Goal: Communication & Community: Answer question/provide support

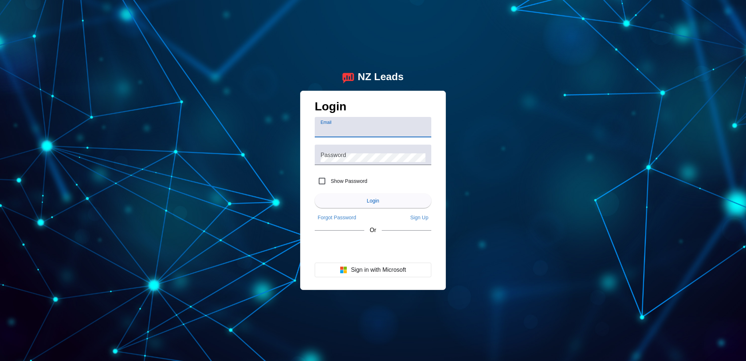
click at [365, 127] on input "Email" at bounding box center [372, 130] width 105 height 9
type input "[EMAIL_ADDRESS][DOMAIN_NAME]"
click at [364, 152] on div "Password" at bounding box center [372, 155] width 105 height 20
click at [342, 178] on label "Show Password" at bounding box center [348, 180] width 38 height 7
click at [329, 178] on input "Show Password" at bounding box center [322, 181] width 15 height 15
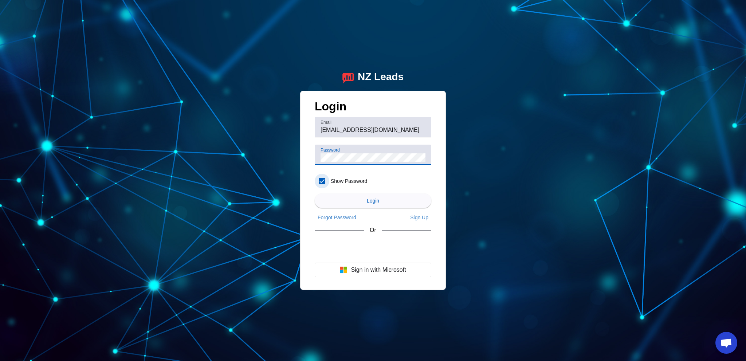
checkbox input "true"
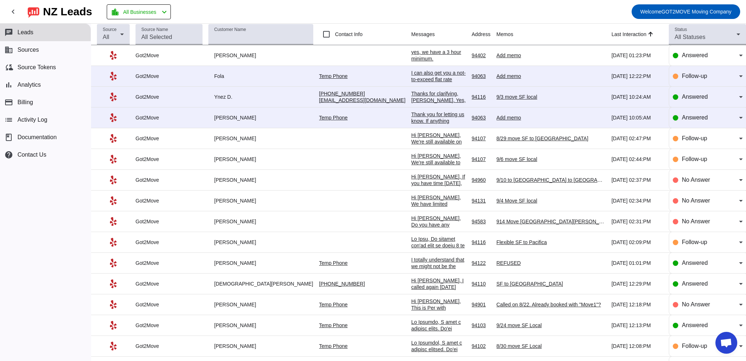
click at [472, 53] on div "94402" at bounding box center [481, 55] width 19 height 7
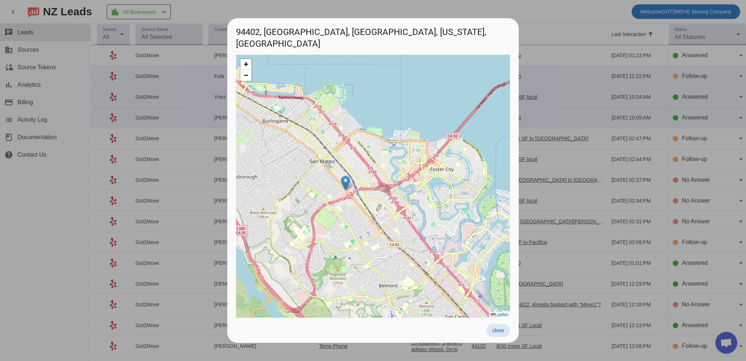
click at [501, 332] on span "close" at bounding box center [498, 330] width 12 height 6
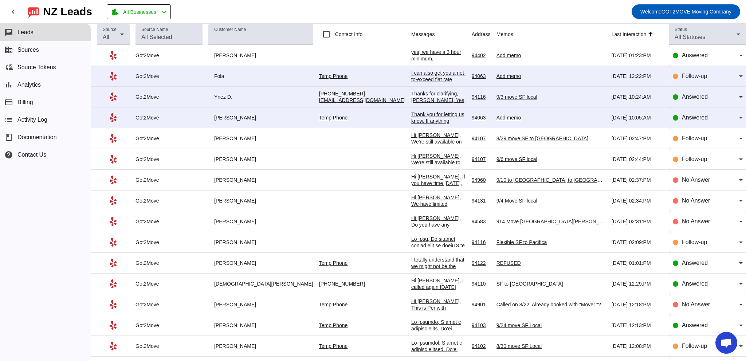
click at [411, 53] on div "yes, we have a 3 hour minimum." at bounding box center [438, 55] width 55 height 13
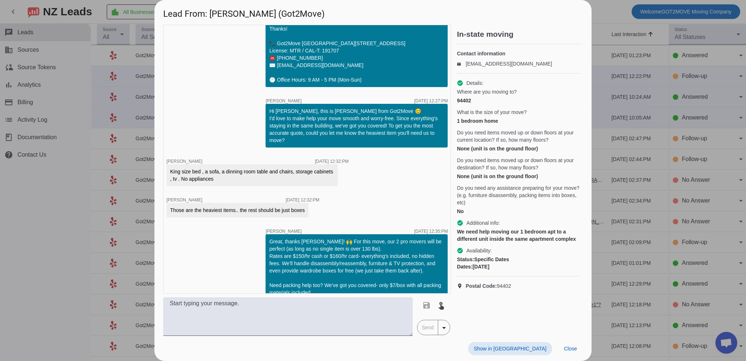
scroll to position [279, 0]
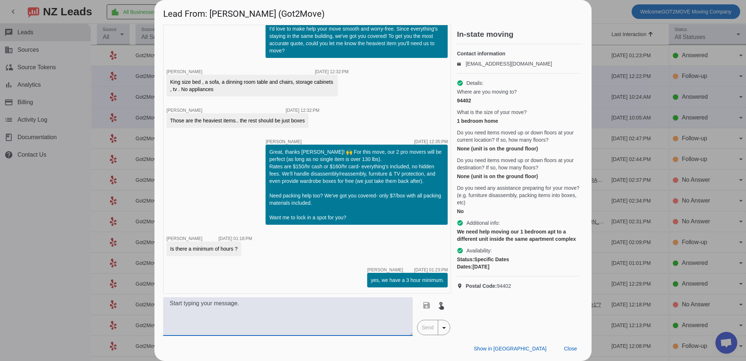
click at [279, 320] on textarea at bounding box center [287, 316] width 249 height 39
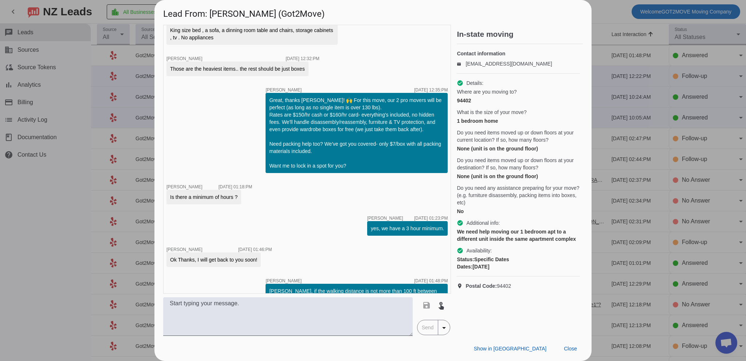
scroll to position [312, 0]
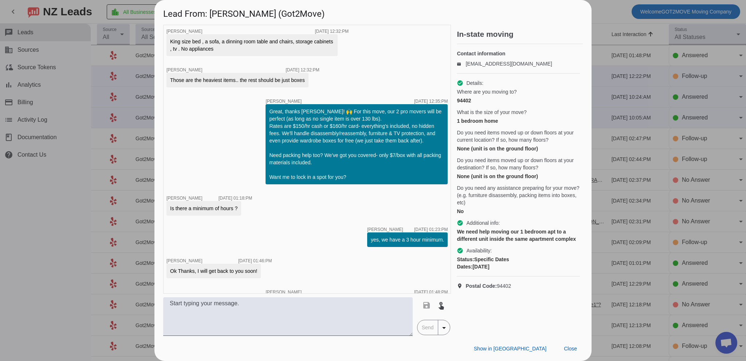
click at [597, 23] on div at bounding box center [373, 180] width 746 height 361
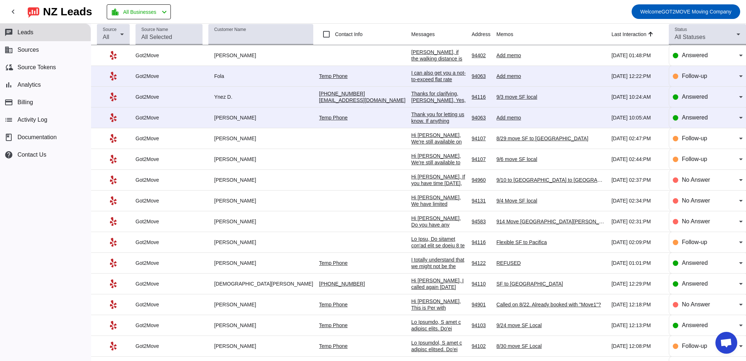
click at [411, 54] on div "[PERSON_NAME], if the walking distance is not more than 100 ft between your uni…" at bounding box center [438, 124] width 55 height 151
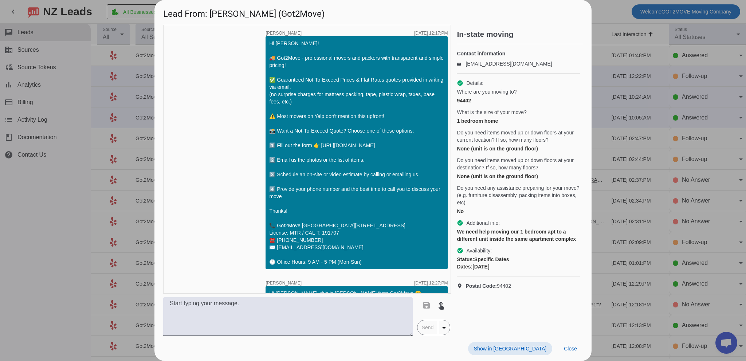
scroll to position [385, 0]
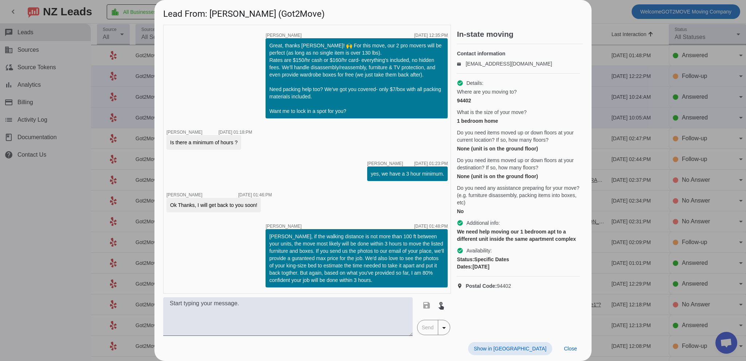
drag, startPoint x: 596, startPoint y: 19, endPoint x: 592, endPoint y: 21, distance: 4.7
click at [595, 19] on div at bounding box center [373, 180] width 746 height 361
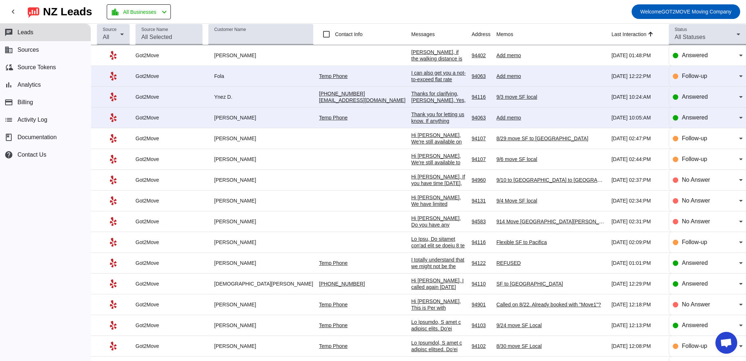
click at [411, 73] on div "I can also get you a not-to-exceed flat rate quote so your price is capped. You…" at bounding box center [438, 103] width 55 height 66
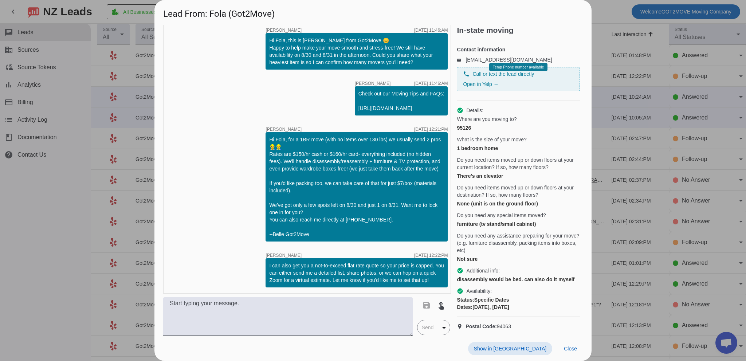
scroll to position [24, 0]
click at [602, 60] on div at bounding box center [373, 180] width 746 height 361
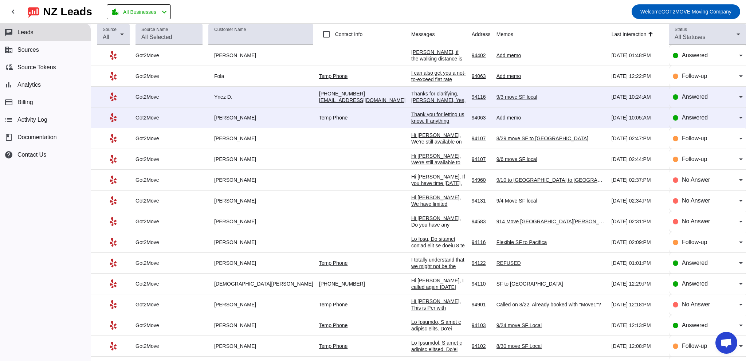
click at [411, 74] on div "I can also get you a not-to-exceed flat rate quote so your price is capped. You…" at bounding box center [438, 103] width 55 height 66
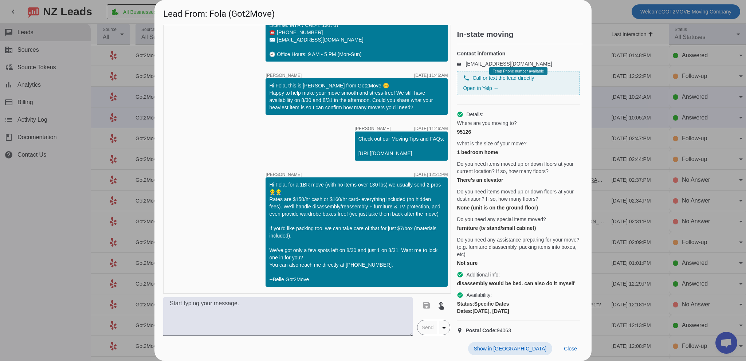
scroll to position [260, 0]
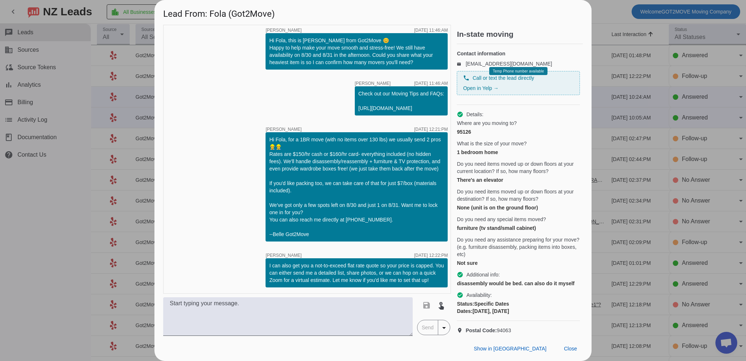
click at [84, 77] on div at bounding box center [373, 180] width 746 height 361
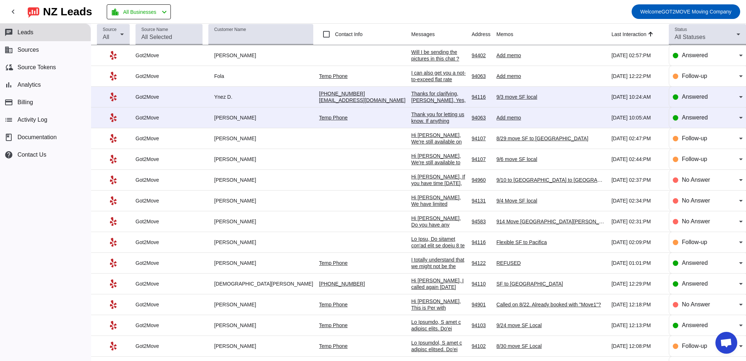
click at [411, 55] on div "Will I be sending the pictures in this chat ?" at bounding box center [438, 55] width 55 height 13
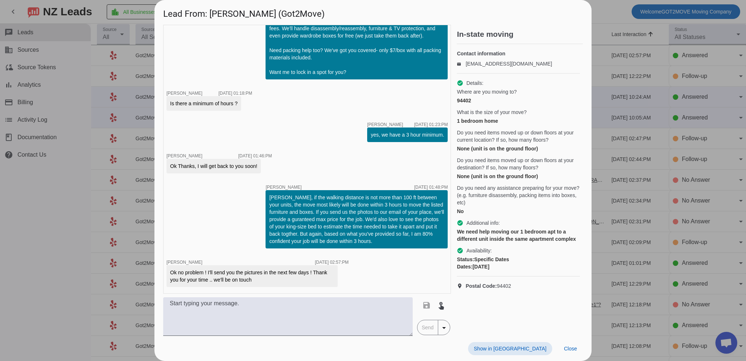
scroll to position [455, 0]
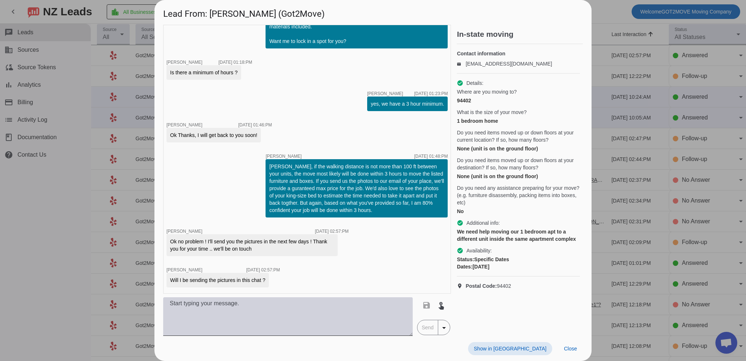
click at [261, 311] on textarea at bounding box center [287, 316] width 249 height 39
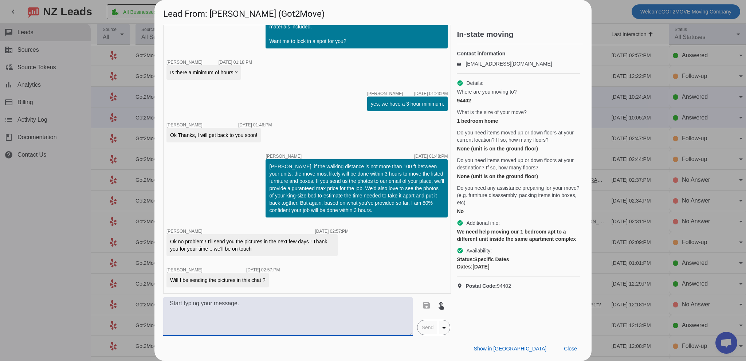
drag, startPoint x: 228, startPoint y: 316, endPoint x: 225, endPoint y: 314, distance: 3.9
click at [228, 316] on textarea at bounding box center [287, 316] width 249 height 39
type textarea "H"
type textarea "Yes sure,"
click at [252, 318] on textarea "Yes sure," at bounding box center [287, 316] width 249 height 39
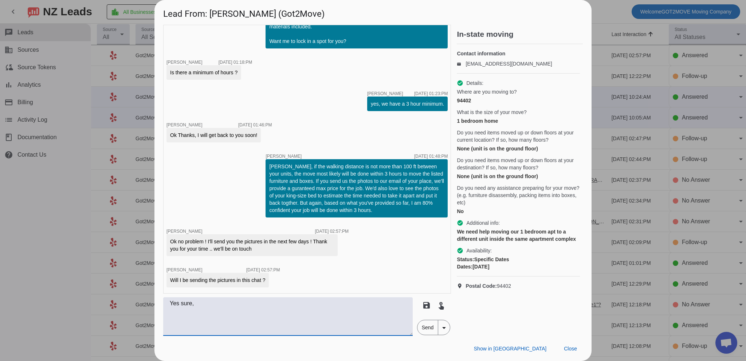
click at [252, 317] on textarea "Yes sure," at bounding box center [287, 316] width 249 height 39
click at [236, 308] on textarea "Yes sure," at bounding box center [287, 316] width 249 height 39
drag, startPoint x: 233, startPoint y: 308, endPoint x: 119, endPoint y: 299, distance: 113.5
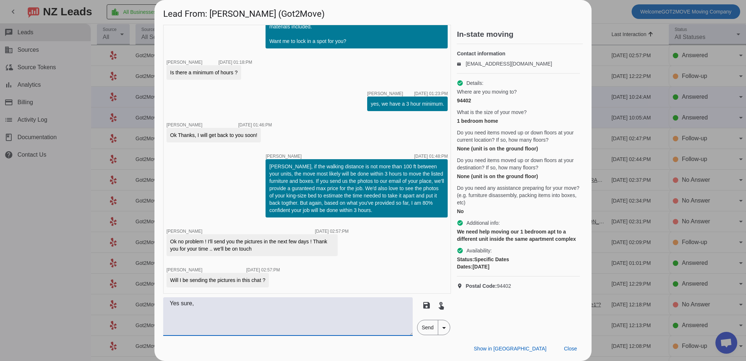
click at [118, 300] on div "Lead From: [PERSON_NAME] (Got2Move) timer close [PERSON_NAME] [DATE] 12:17:PM H…" at bounding box center [373, 180] width 746 height 361
type textarea "H"
type textarea "i"
type textarea "Y"
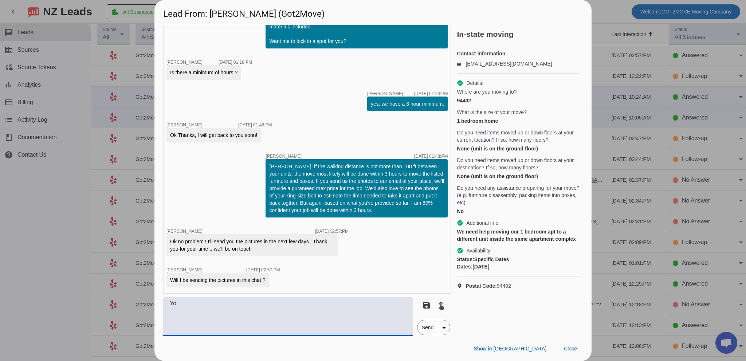
type textarea "Y"
click at [319, 303] on textarea "Please send us photos in our email [EMAIL_ADDRESS][DOMAIN_NAME]" at bounding box center [287, 316] width 249 height 39
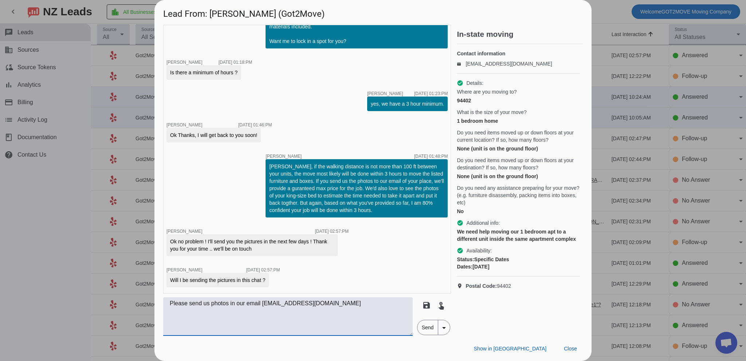
click at [319, 303] on textarea "Please send us photos in our email [EMAIL_ADDRESS][DOMAIN_NAME]" at bounding box center [287, 316] width 249 height 39
click at [227, 279] on div "Will I be sending the pictures in this chat ?" at bounding box center [217, 279] width 95 height 7
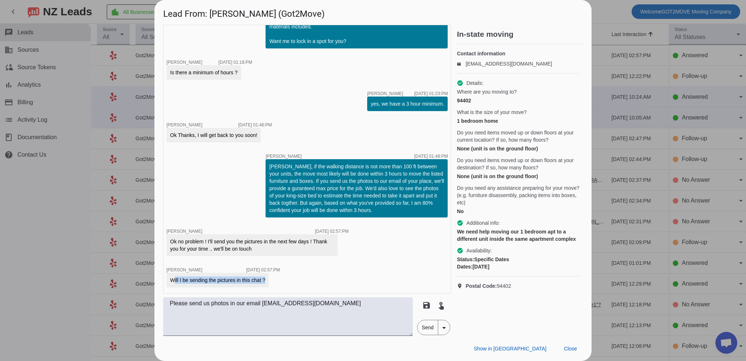
copy div "Will I be sending the pictures in this chat ?"
click at [345, 314] on textarea "Please send us photos in our email [EMAIL_ADDRESS][DOMAIN_NAME]" at bounding box center [287, 316] width 249 height 39
click at [346, 313] on textarea "Please send us photos in our email [EMAIL_ADDRESS][DOMAIN_NAME]" at bounding box center [287, 316] width 249 height 39
click at [345, 313] on textarea "Please send us photos in our email [EMAIL_ADDRESS][DOMAIN_NAME]" at bounding box center [287, 316] width 249 height 39
click at [345, 312] on textarea "Please send us photos in our email [EMAIL_ADDRESS][DOMAIN_NAME]" at bounding box center [287, 316] width 249 height 39
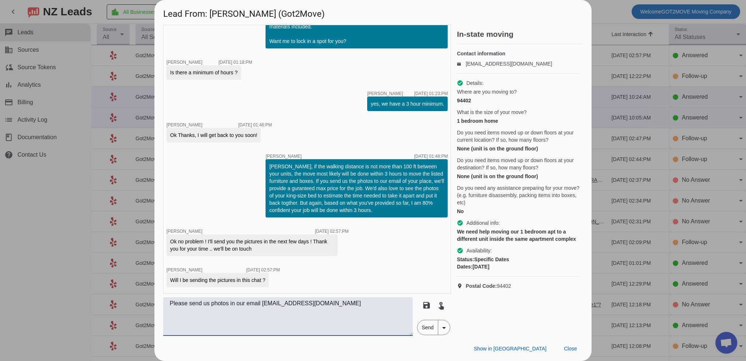
click at [344, 310] on textarea "Please send us photos in our email [EMAIL_ADDRESS][DOMAIN_NAME]" at bounding box center [287, 316] width 249 height 39
paste textarea "or directly to our email at [EMAIL_ADDRESS][DOMAIN_NAME] —that way we won’t mis…"
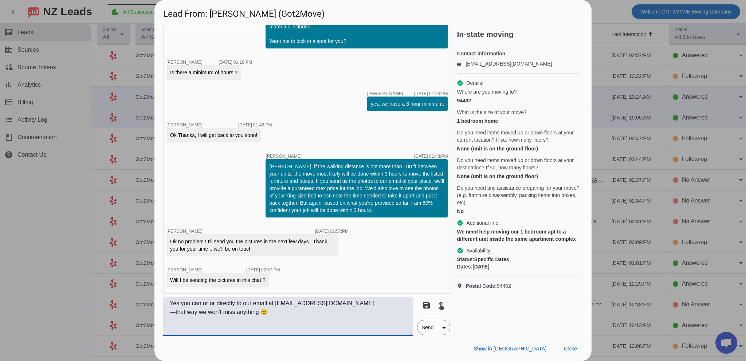
click at [213, 301] on textarea "Yes you can or or directly to our email at [EMAIL_ADDRESS][DOMAIN_NAME] —that w…" at bounding box center [287, 316] width 249 height 39
drag, startPoint x: 253, startPoint y: 301, endPoint x: 258, endPoint y: 301, distance: 4.7
click at [253, 301] on textarea "Yes you can or you may directly to our email at [EMAIL_ADDRESS][DOMAIN_NAME] —t…" at bounding box center [287, 316] width 249 height 39
click at [338, 320] on textarea "Yes you can or you may directly send it to our email at [EMAIL_ADDRESS][DOMAIN_…" at bounding box center [287, 316] width 249 height 39
click at [175, 312] on textarea "Yes you can or you may directly send it to our email at [EMAIL_ADDRESS][DOMAIN_…" at bounding box center [287, 316] width 249 height 39
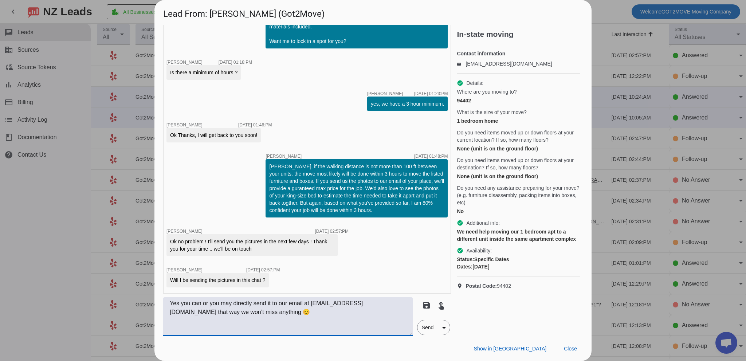
click at [268, 311] on textarea "Yes you can or you may directly send it to our email at [EMAIL_ADDRESS][DOMAIN_…" at bounding box center [287, 316] width 249 height 39
type textarea "Yes you can or you may directly send it to our email at [EMAIL_ADDRESS][DOMAIN_…"
click at [432, 327] on span "Send" at bounding box center [427, 327] width 21 height 15
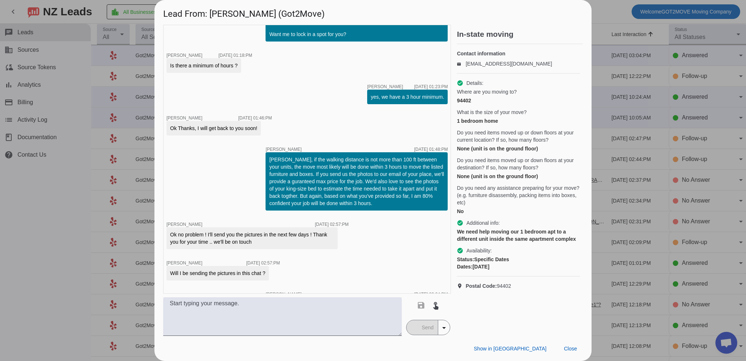
scroll to position [493, 0]
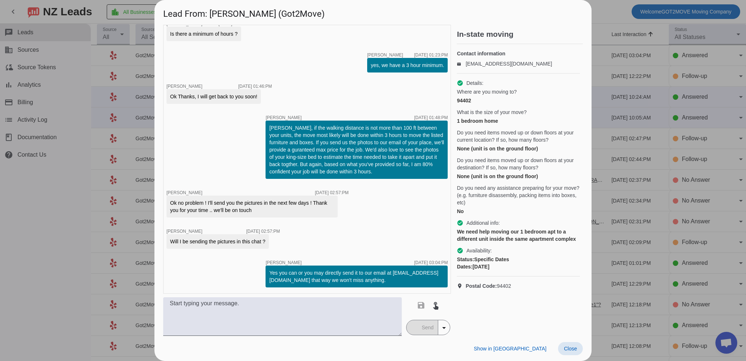
drag, startPoint x: 567, startPoint y: 347, endPoint x: 551, endPoint y: 308, distance: 42.2
click at [567, 347] on span "Close" at bounding box center [570, 349] width 13 height 6
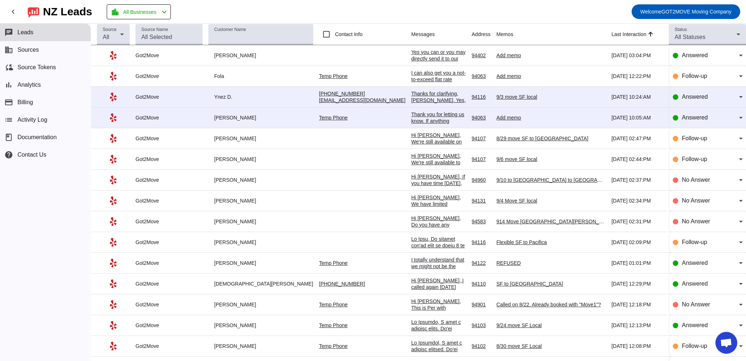
click at [411, 56] on div "Yes you can or you may directly send it to our email at [EMAIL_ADDRESS][DOMAIN_…" at bounding box center [438, 72] width 55 height 46
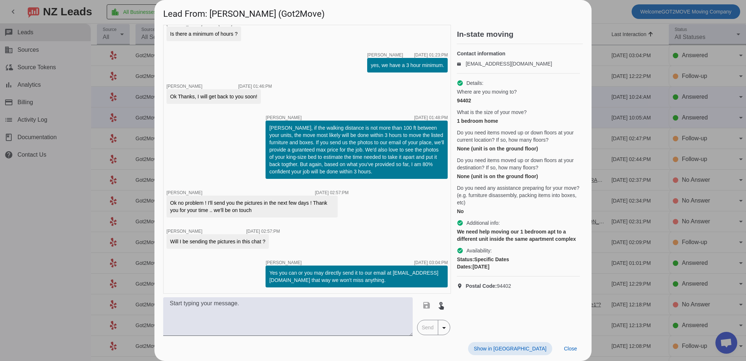
drag, startPoint x: 612, startPoint y: 87, endPoint x: 606, endPoint y: 90, distance: 6.0
click at [611, 88] on div at bounding box center [373, 180] width 746 height 361
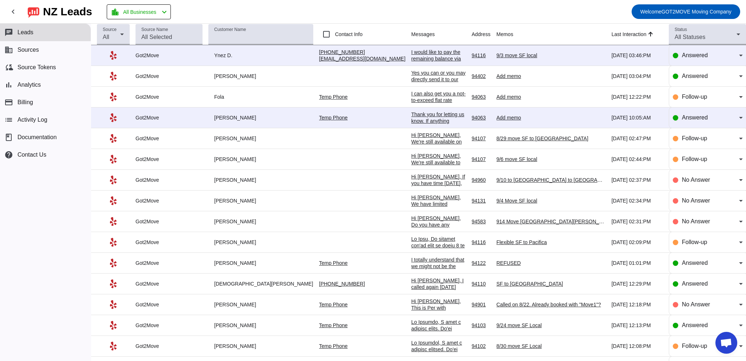
click at [411, 57] on div "I would like to pay the remaining balance via Zelle, if you have that option." at bounding box center [438, 62] width 55 height 26
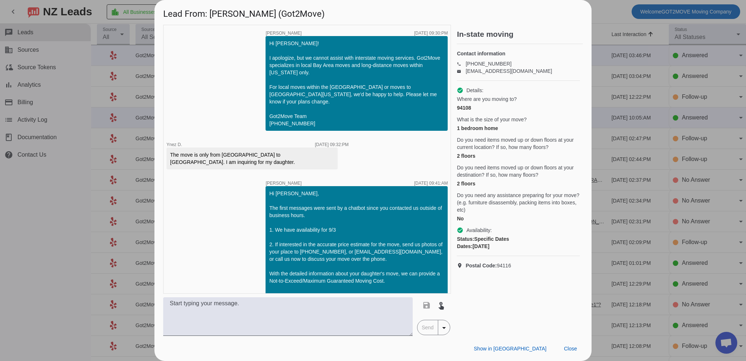
scroll to position [989, 0]
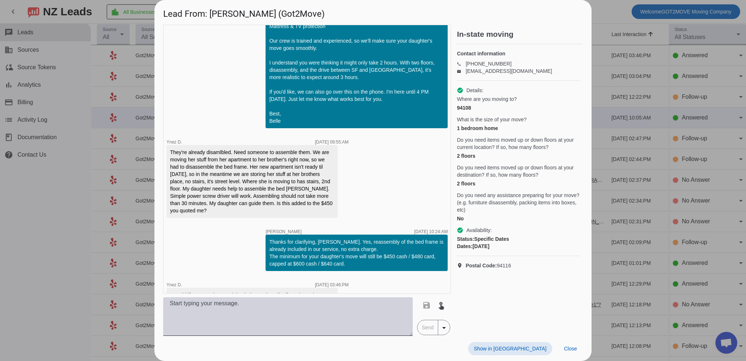
drag, startPoint x: 289, startPoint y: 324, endPoint x: 284, endPoint y: 322, distance: 5.6
click at [288, 324] on textarea at bounding box center [287, 316] width 249 height 39
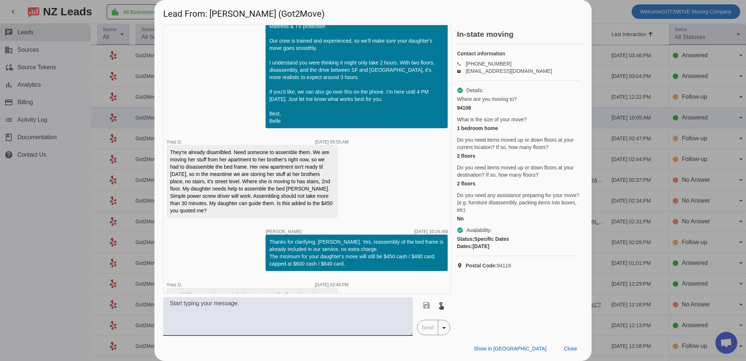
click at [239, 311] on textarea at bounding box center [287, 316] width 249 height 39
click at [264, 308] on textarea at bounding box center [287, 316] width 249 height 39
type textarea "H"
type textarea "Y"
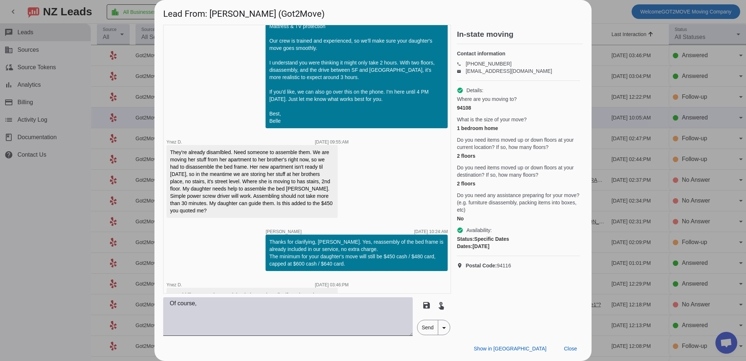
click at [264, 305] on textarea "Of course," at bounding box center [287, 316] width 249 height 39
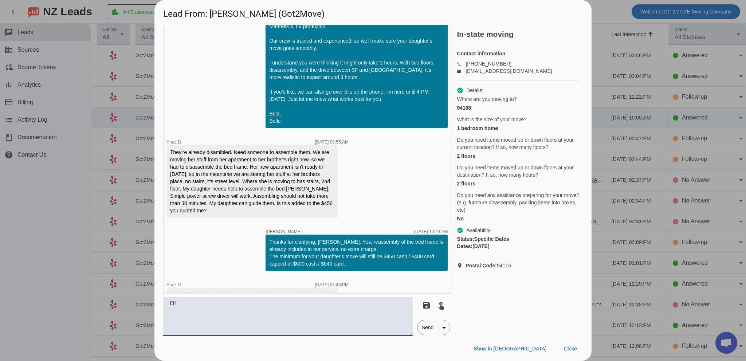
type textarea "O"
click at [270, 313] on textarea "No problem! I have placed a note to let team know you'll pay remaining via zell…" at bounding box center [287, 316] width 249 height 39
drag, startPoint x: 283, startPoint y: 316, endPoint x: 130, endPoint y: 297, distance: 154.1
click at [130, 297] on div "Lead From: [PERSON_NAME] (Got2Move) timer close [PERSON_NAME] [DATE] 09:30:PM H…" at bounding box center [373, 180] width 746 height 361
click at [276, 309] on textarea "No problem! I have placed a note to let team know you'll pay remaining via zell…" at bounding box center [287, 316] width 249 height 39
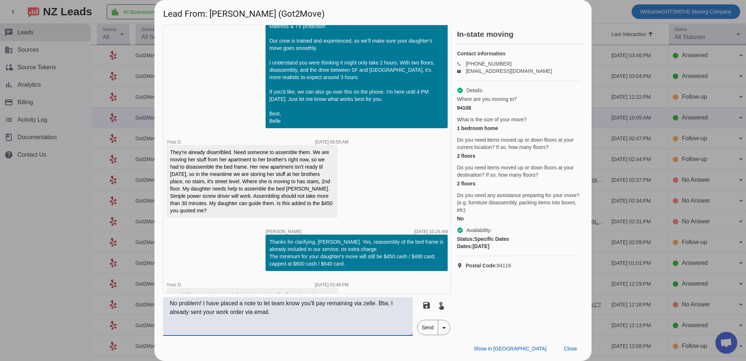
drag, startPoint x: 280, startPoint y: 312, endPoint x: 134, endPoint y: 305, distance: 146.2
click at [136, 304] on div "Lead From: [PERSON_NAME] (Got2Move) timer close [PERSON_NAME] [DATE] 09:30:PM H…" at bounding box center [373, 180] width 746 height 361
paste textarea "’ve noted for the team that you’ll be paying the remaining balance via Zelle. B…"
type textarea "No problem! I’ve noted for the team that you’ll be paying the remaining balance…"
click at [431, 328] on span "Send" at bounding box center [427, 327] width 21 height 15
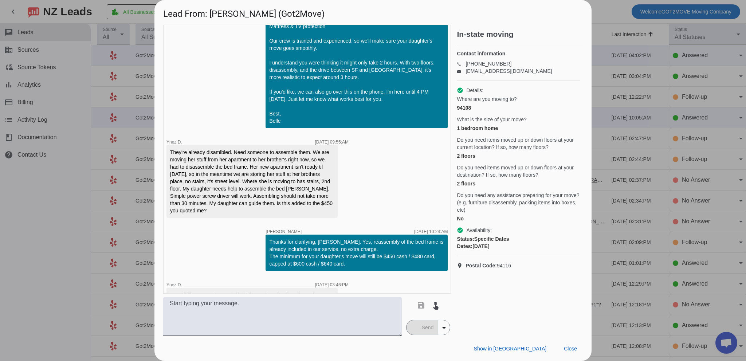
scroll to position [1034, 0]
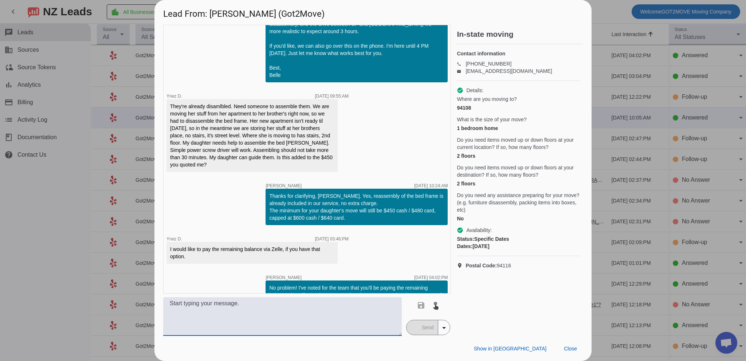
drag, startPoint x: 273, startPoint y: 315, endPoint x: 330, endPoint y: 309, distance: 57.8
click at [274, 315] on textarea at bounding box center [282, 316] width 238 height 39
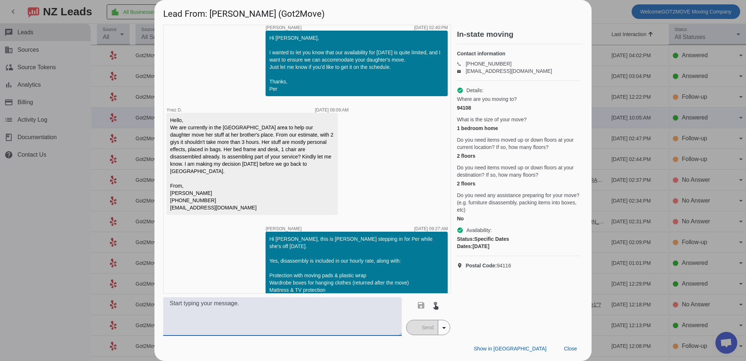
scroll to position [670, 0]
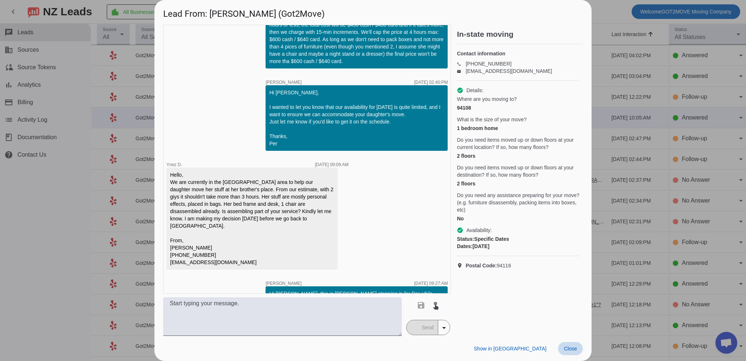
click at [574, 352] on span at bounding box center [570, 348] width 25 height 13
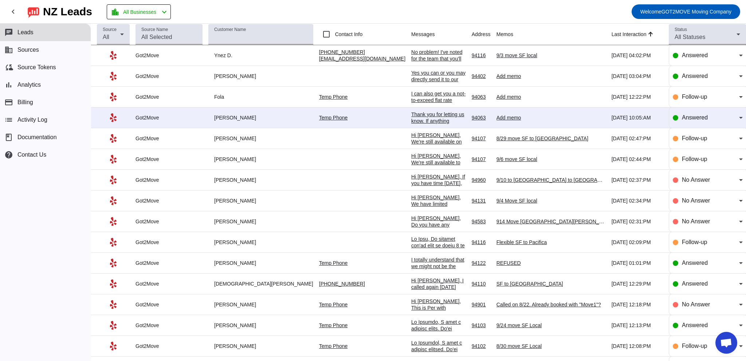
click at [234, 118] on div "[PERSON_NAME]" at bounding box center [260, 117] width 105 height 7
click at [411, 117] on div "Thank you for letting us know. If anything changes, give us a call o message he…" at bounding box center [438, 127] width 55 height 33
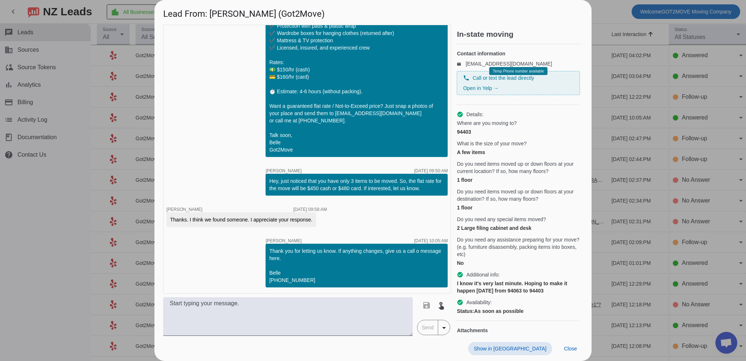
scroll to position [450, 0]
click at [569, 345] on span at bounding box center [570, 348] width 25 height 13
